Goal: Task Accomplishment & Management: Complete application form

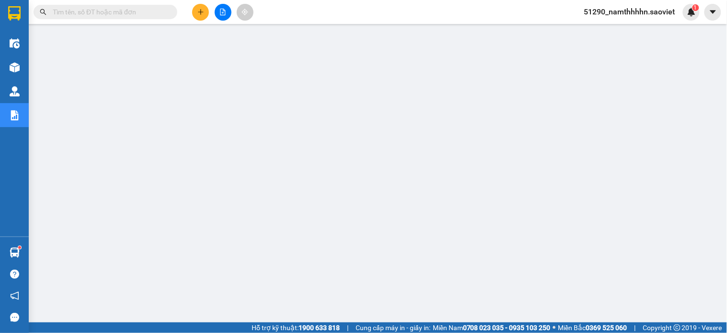
click at [194, 10] on button at bounding box center [200, 12] width 17 height 17
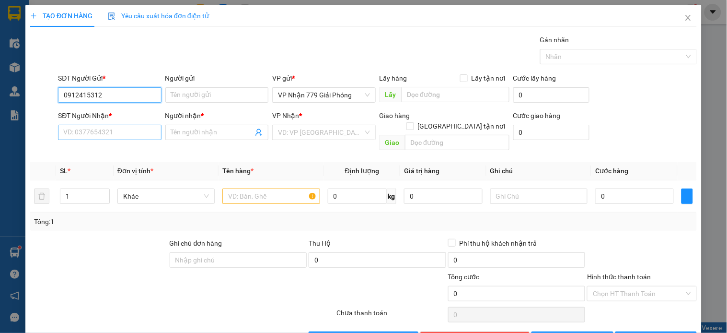
type input "0912415312"
click at [63, 131] on input "SĐT Người Nhận *" at bounding box center [109, 132] width 103 height 15
type input "0398989464"
drag, startPoint x: 567, startPoint y: 7, endPoint x: 535, endPoint y: 23, distance: 35.4
click at [535, 23] on div "TẠO ĐƠN HÀNG Yêu cầu xuất hóa đơn điện tử" at bounding box center [363, 16] width 667 height 22
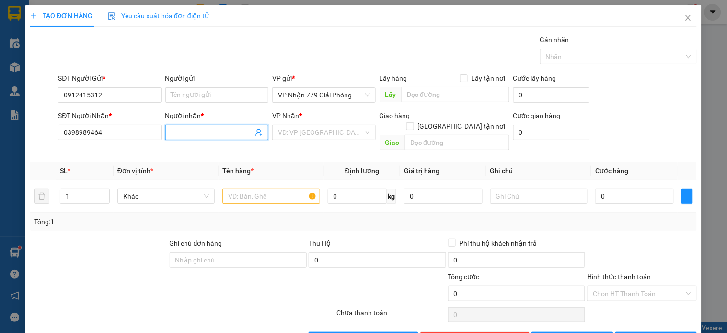
click at [187, 135] on input "Người nhận *" at bounding box center [212, 132] width 82 height 11
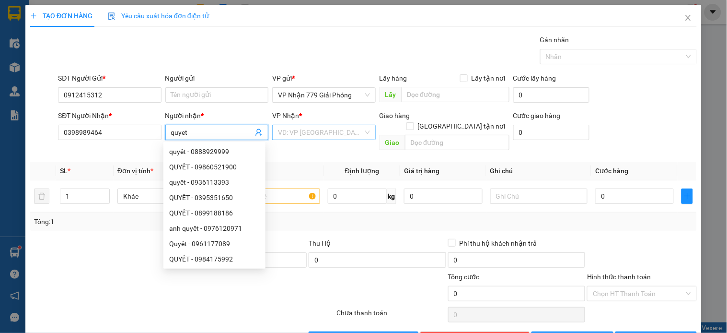
type input "quyet"
click at [291, 133] on input "search" at bounding box center [320, 132] width 85 height 14
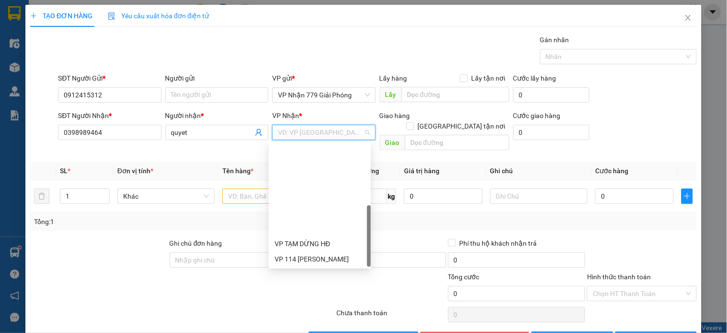
scroll to position [107, 0]
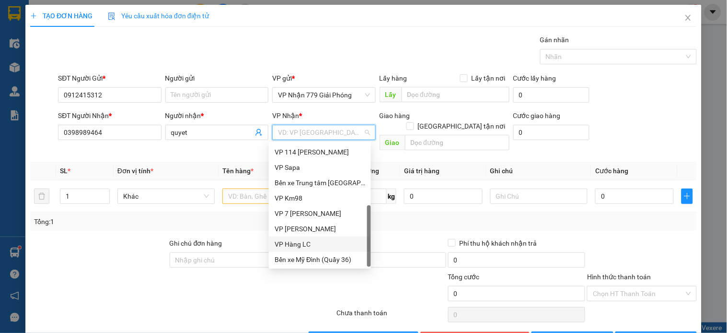
click at [308, 245] on div "VP Hàng LC" at bounding box center [320, 244] width 91 height 11
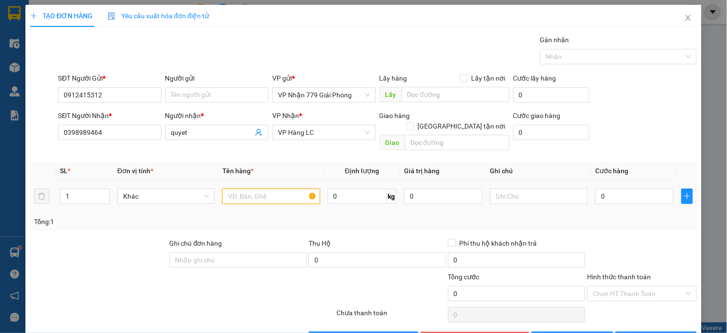
click at [254, 188] on input "text" at bounding box center [270, 195] width 97 height 15
type input "hop"
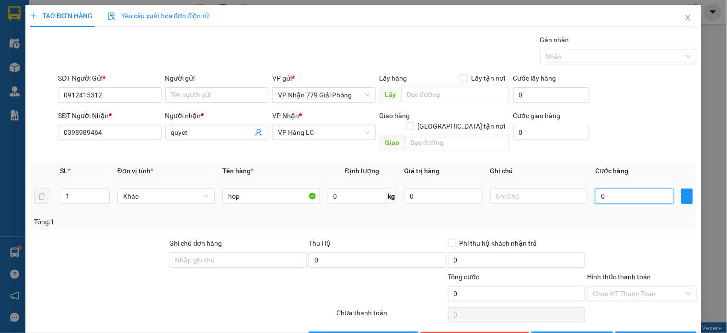
click at [600, 188] on input "0" at bounding box center [635, 195] width 79 height 15
type input "4"
type input "40"
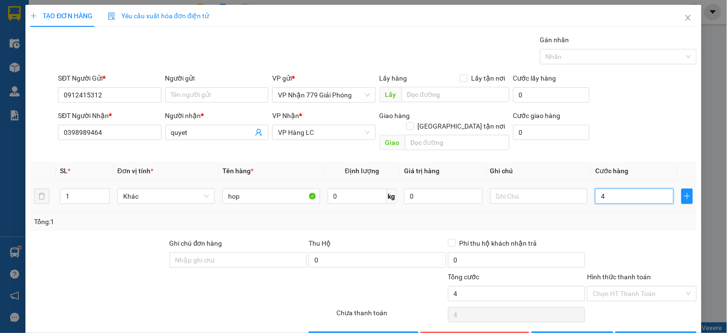
type input "40"
type input "40.000"
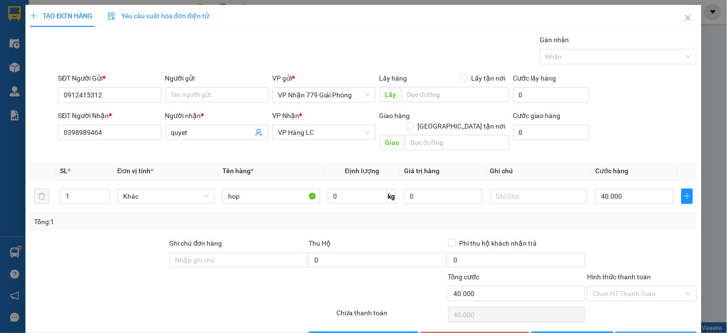
click at [630, 331] on button "Lưu và In" at bounding box center [657, 338] width 82 height 15
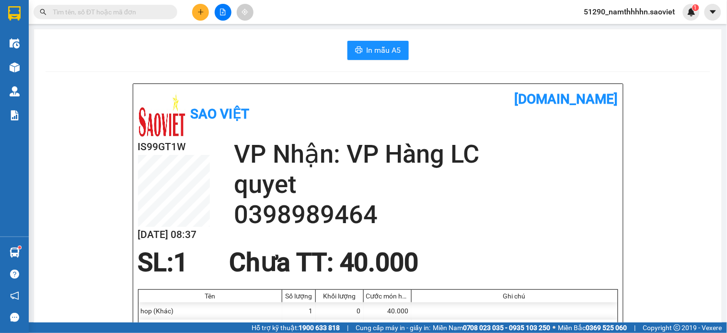
click at [620, 14] on span "51290_namthhhhn.saoviet" at bounding box center [630, 12] width 106 height 12
click at [606, 35] on li "Đăng xuất" at bounding box center [630, 29] width 107 height 15
click at [392, 56] on button "In mẫu A5" at bounding box center [378, 50] width 61 height 19
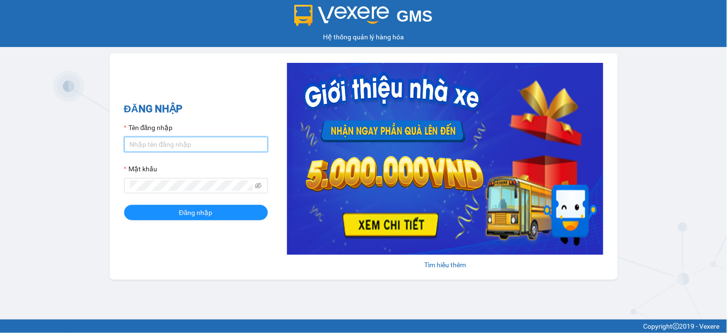
type input "namthhhhn.saoviet"
click at [187, 144] on input "namthhhhn.saoviet" at bounding box center [196, 144] width 144 height 15
click at [45, 103] on div "GMS Hệ thống quản lý hàng hóa ĐĂNG NHẬP Tên đăng nhập namthhhhn.saoviet Mật khẩ…" at bounding box center [363, 159] width 727 height 319
type input "namthhhhn.saoviet"
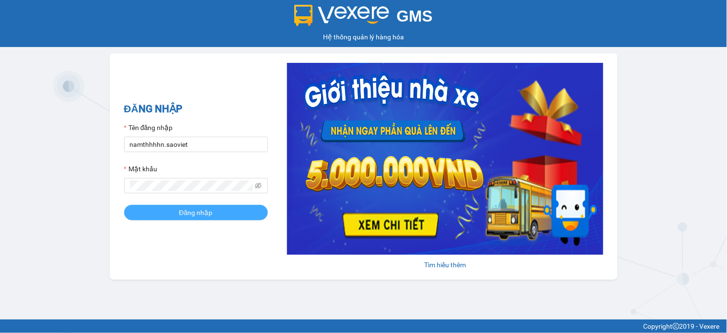
click at [190, 213] on span "Đăng nhập" at bounding box center [196, 212] width 34 height 11
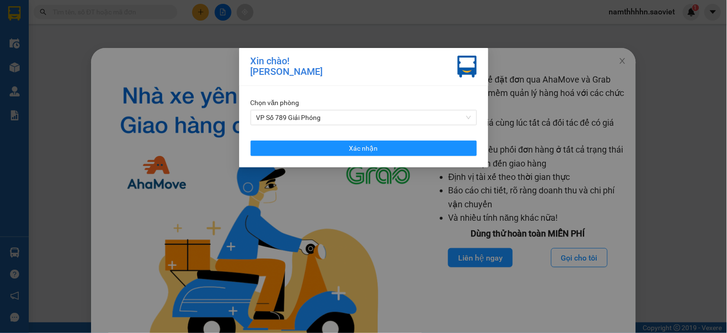
click at [608, 36] on div "Xin chào! Trần Hoài Nam Chọn văn phòng VP Số 789 Giải Phóng Xác nhận" at bounding box center [363, 166] width 727 height 333
click at [603, 56] on div "Xin chào! Trần Hoài Nam Chọn văn phòng VP Số 789 Giải Phóng Xác nhận" at bounding box center [363, 166] width 727 height 333
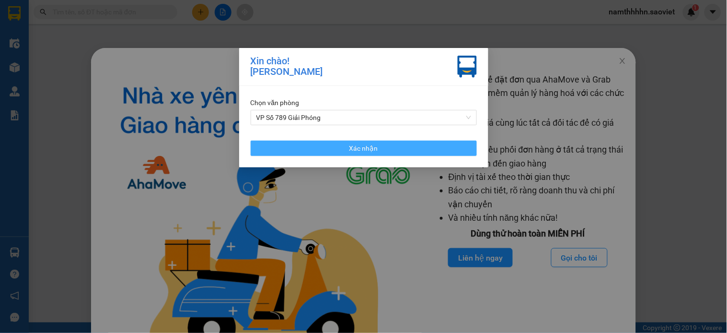
click at [462, 155] on button "Xác nhận" at bounding box center [364, 147] width 226 height 15
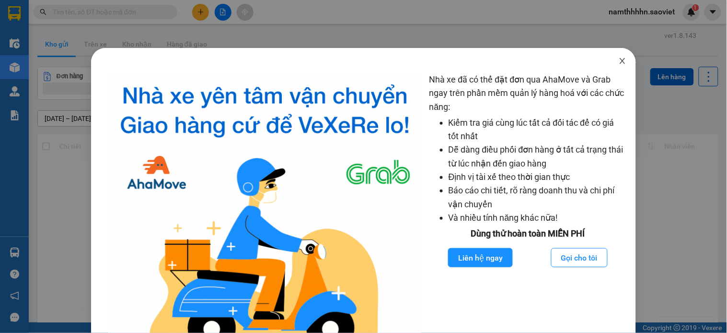
click at [619, 55] on span "Close" at bounding box center [622, 61] width 27 height 27
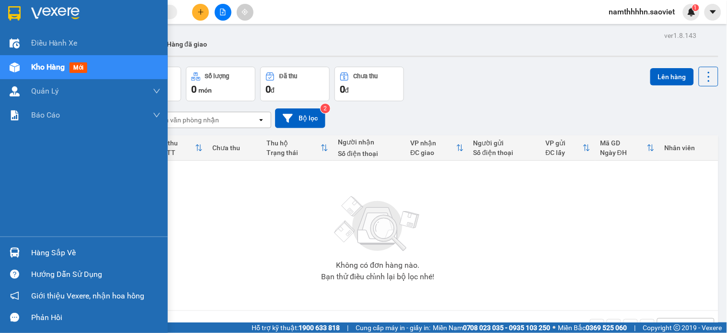
click at [16, 71] on img at bounding box center [15, 67] width 10 height 10
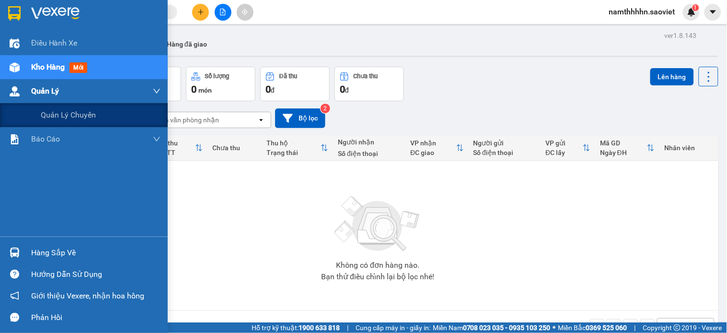
click at [113, 99] on button "Khối lượng 0 kg" at bounding box center [147, 84] width 70 height 35
